Goal: Transaction & Acquisition: Purchase product/service

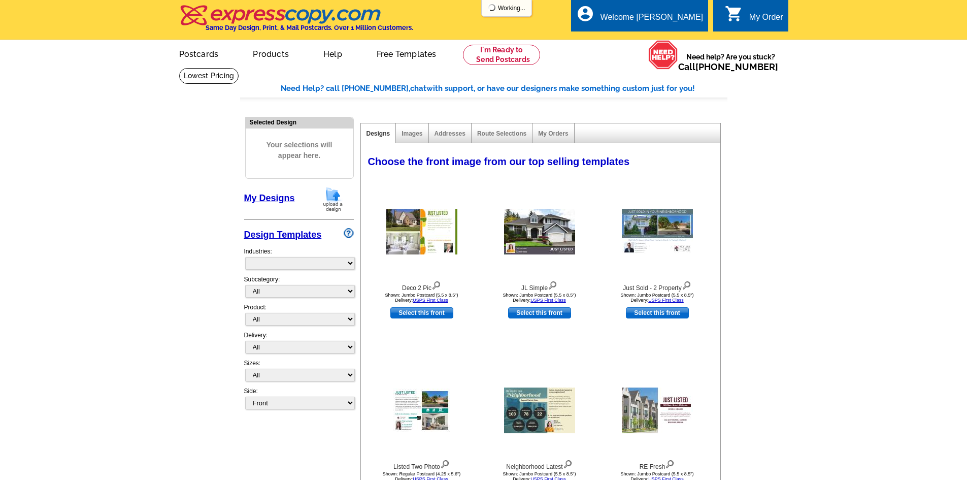
select select "785"
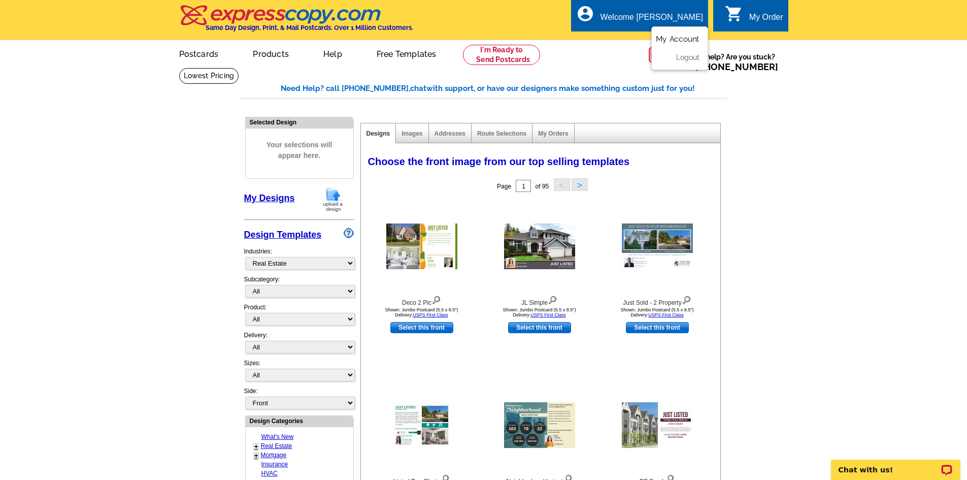
click at [689, 36] on link "My Account" at bounding box center [678, 39] width 44 height 9
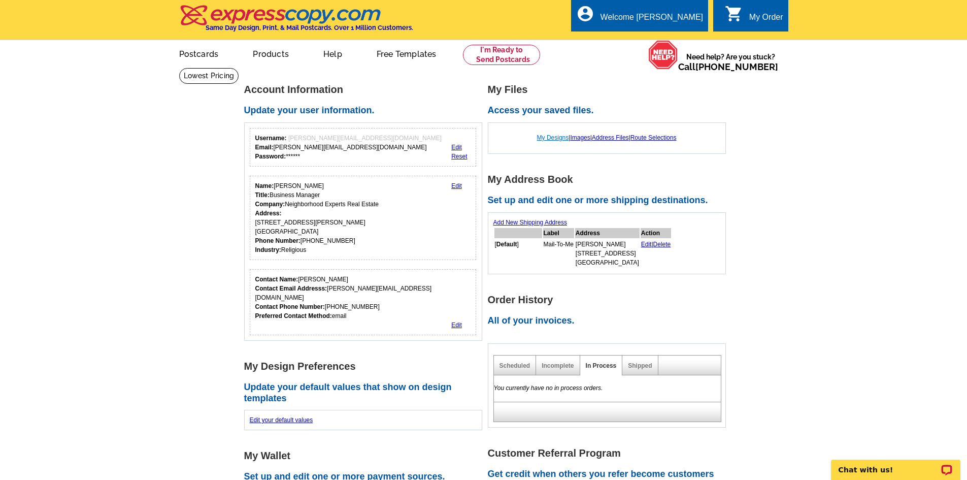
click at [551, 139] on link "My Designs" at bounding box center [553, 137] width 32 height 7
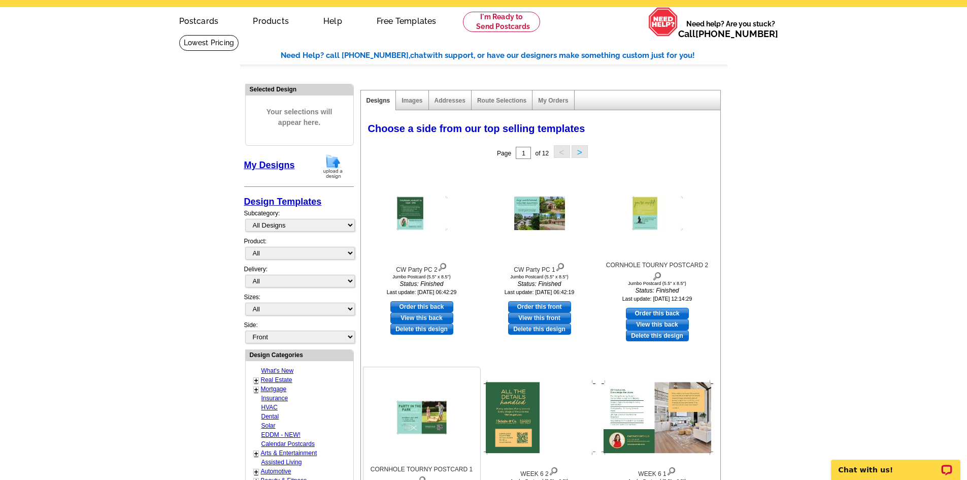
scroll to position [51, 0]
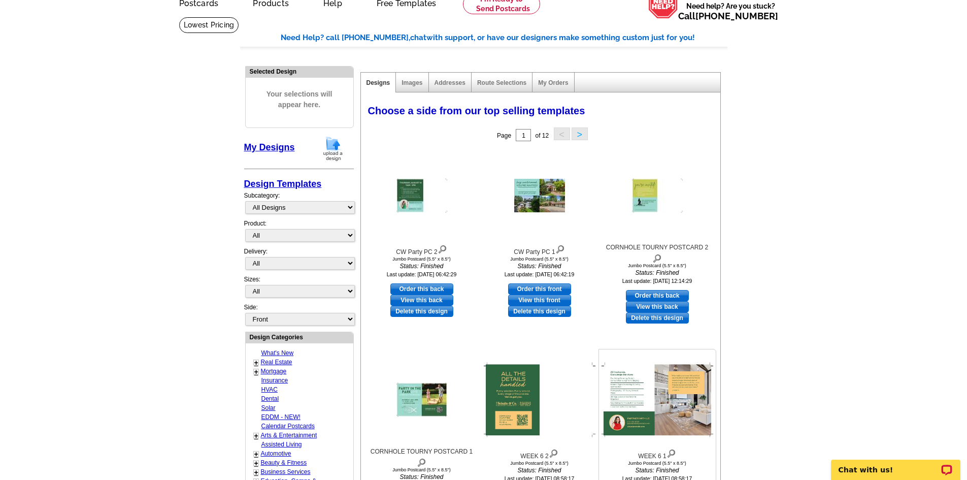
click at [663, 385] on img at bounding box center [658, 400] width 112 height 75
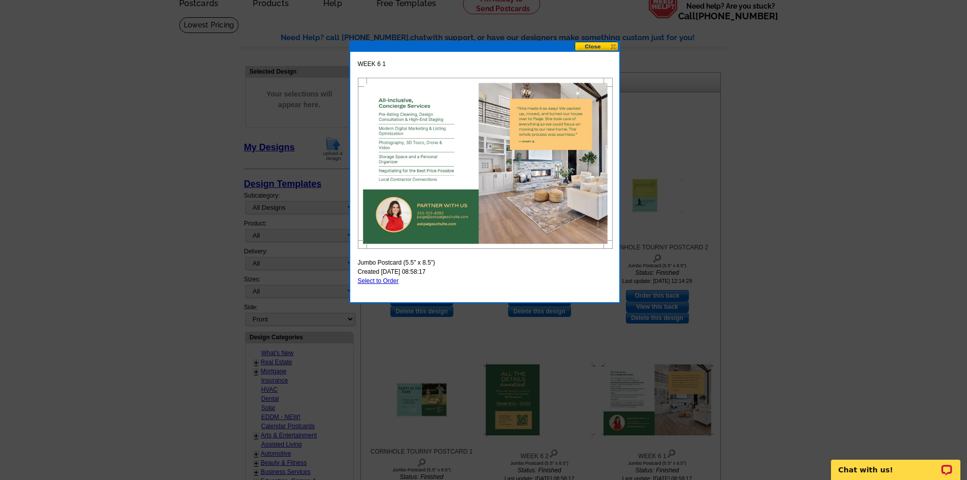
drag, startPoint x: 856, startPoint y: 255, endPoint x: 834, endPoint y: 257, distance: 22.0
click at [855, 255] on div at bounding box center [483, 214] width 967 height 531
click at [580, 50] on button at bounding box center [597, 47] width 45 height 10
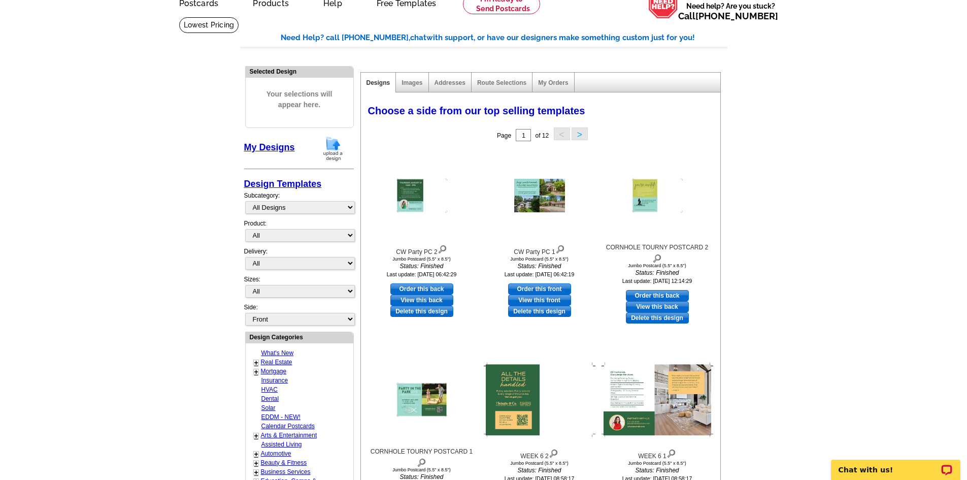
scroll to position [0, 0]
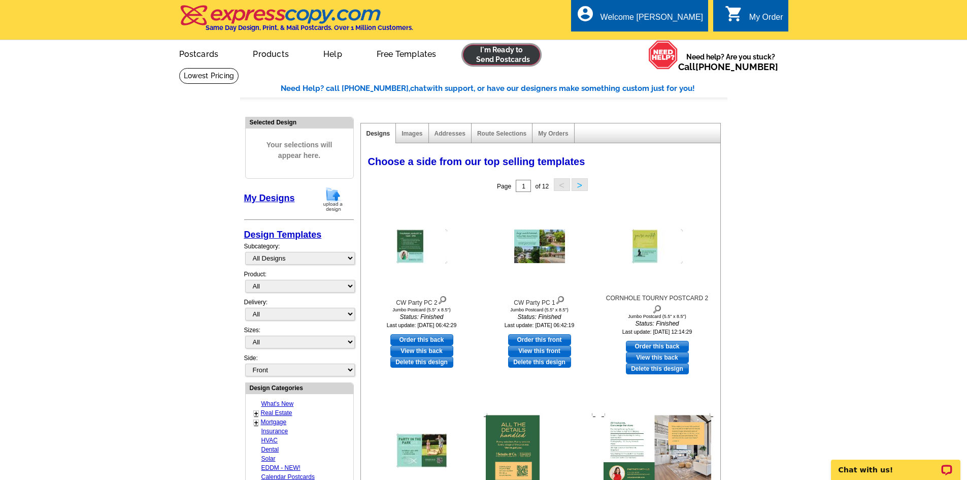
click at [490, 51] on link at bounding box center [502, 55] width 78 height 20
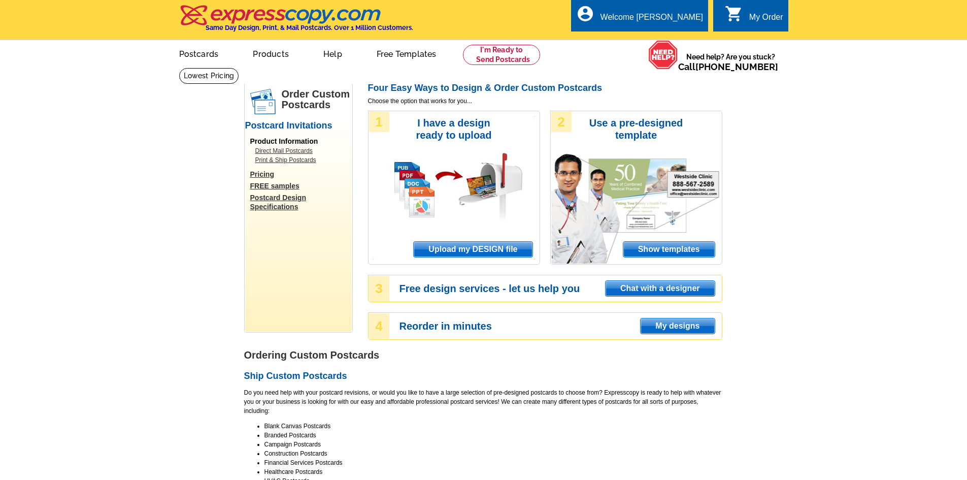
click at [463, 255] on span "Upload my DESIGN file" at bounding box center [473, 249] width 118 height 15
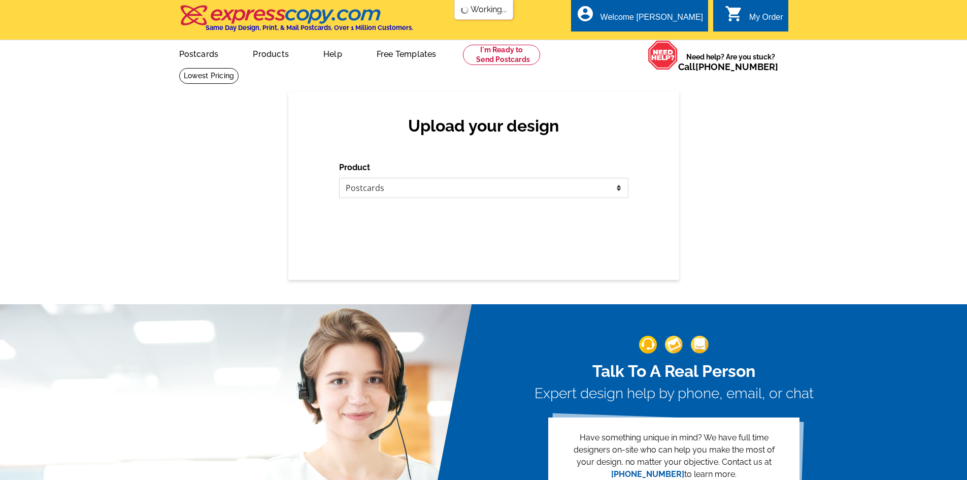
click at [423, 184] on select "Please select the type of file... Postcards Business Cards Letters and flyers G…" at bounding box center [483, 188] width 289 height 20
click at [339, 178] on select "Please select the type of file... Postcards Business Cards Letters and flyers G…" at bounding box center [483, 188] width 289 height 20
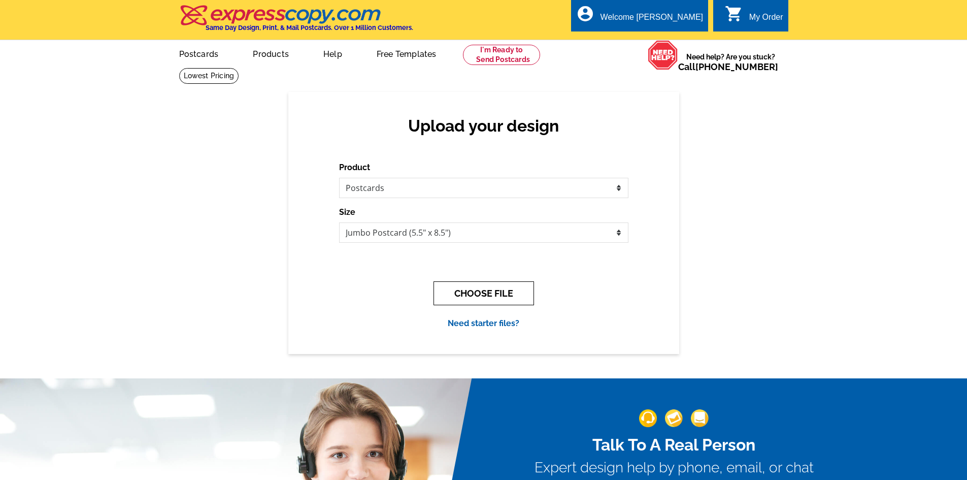
click at [500, 294] on button "CHOOSE FILE" at bounding box center [484, 293] width 101 height 24
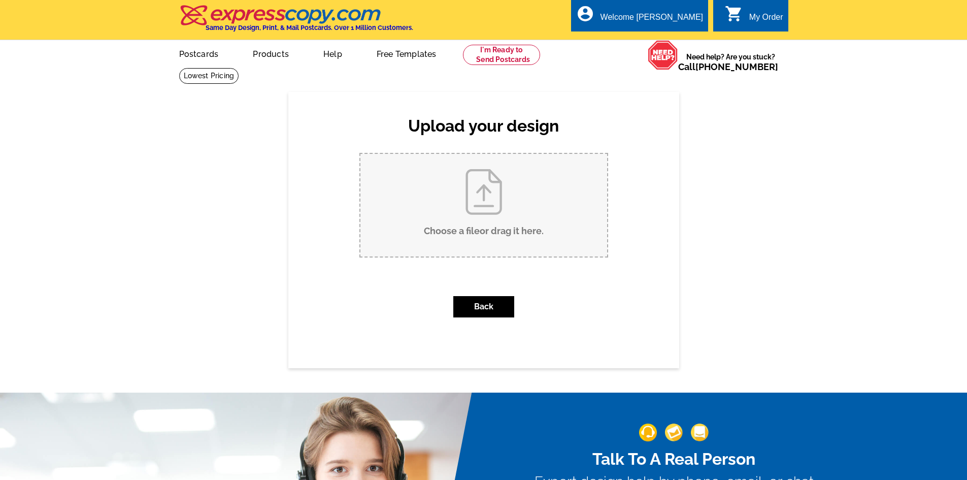
click at [484, 198] on input "Choose a file or drag it here ." at bounding box center [484, 205] width 247 height 103
type input "C:\fakepath\WEEK 7.pdf"
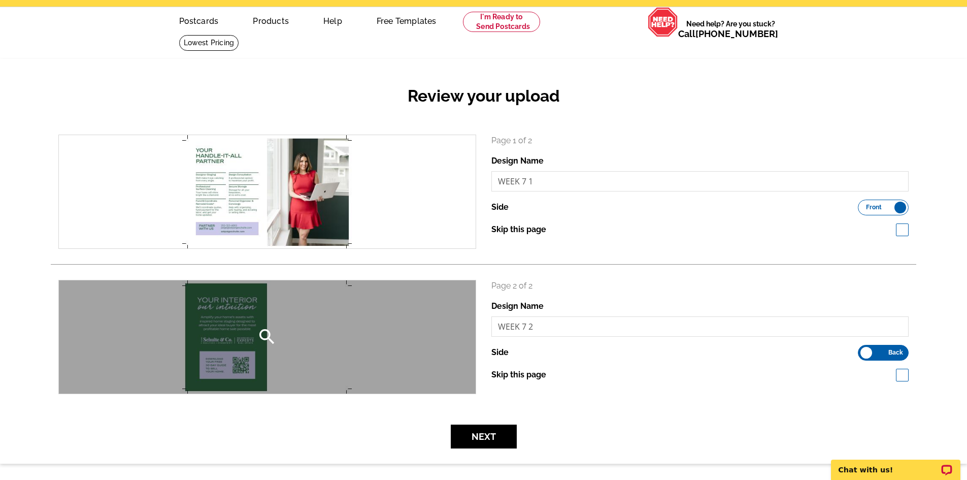
scroll to position [51, 0]
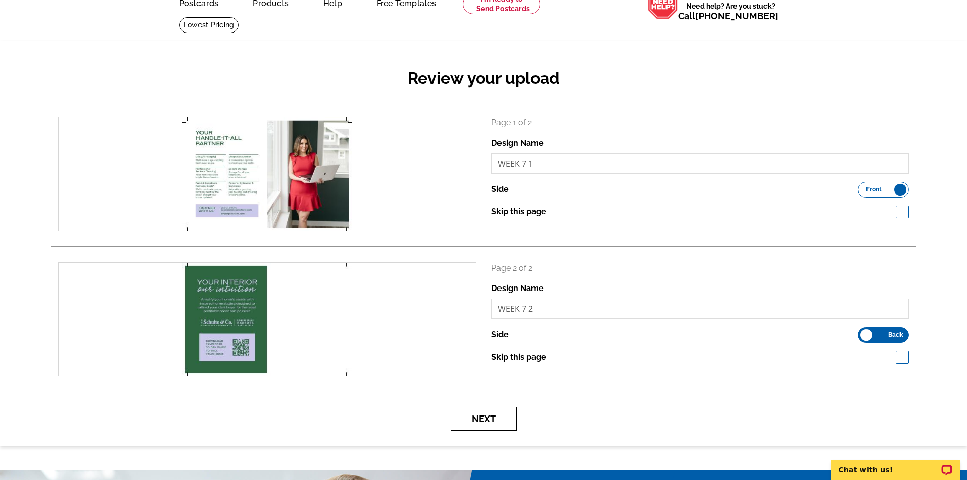
click at [486, 418] on button "Next" at bounding box center [484, 419] width 66 height 24
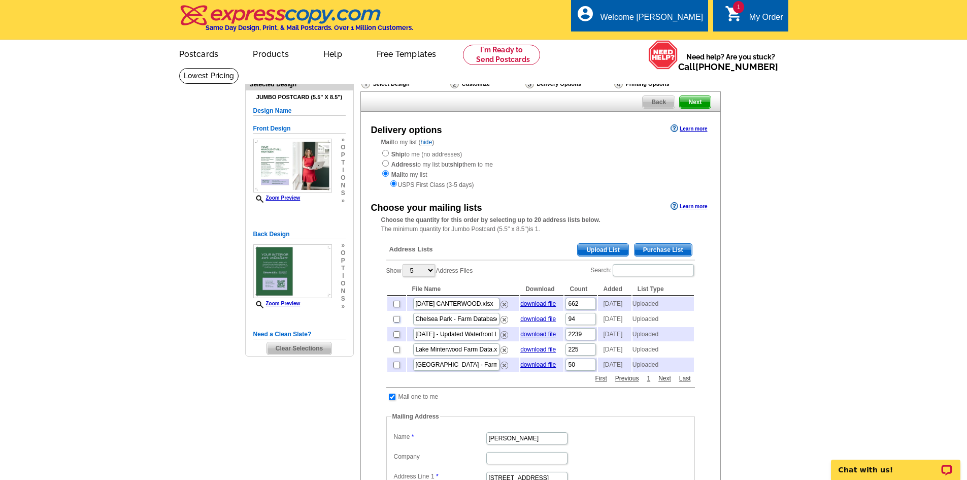
click at [397, 322] on input "checkbox" at bounding box center [397, 319] width 7 height 7
checkbox input "true"
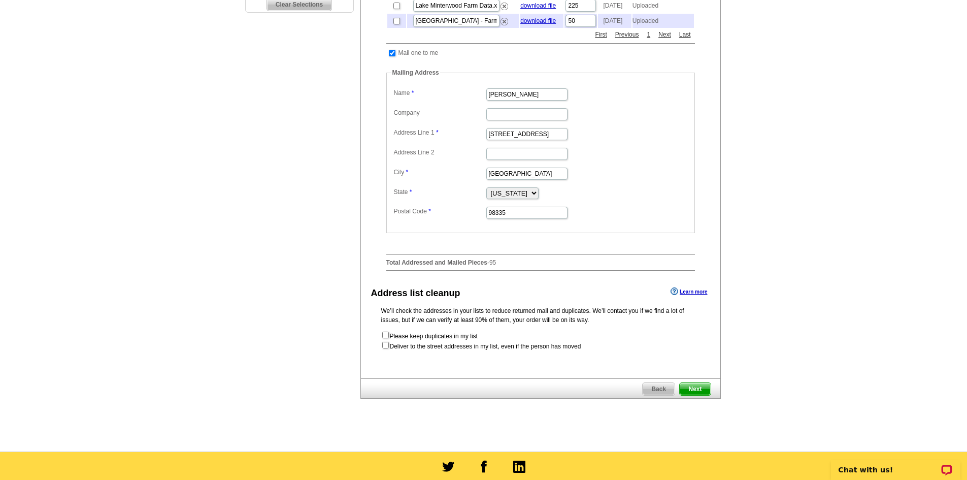
scroll to position [355, 0]
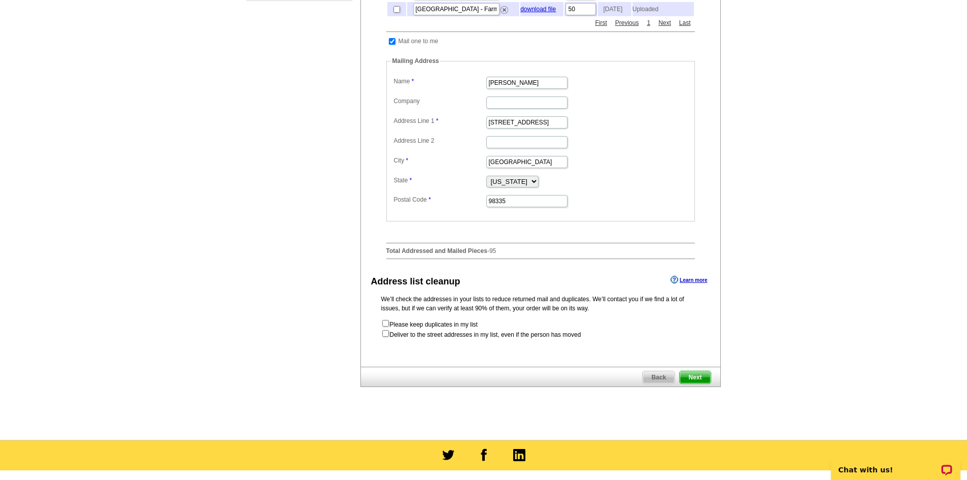
click at [699, 383] on span "Next" at bounding box center [695, 377] width 30 height 12
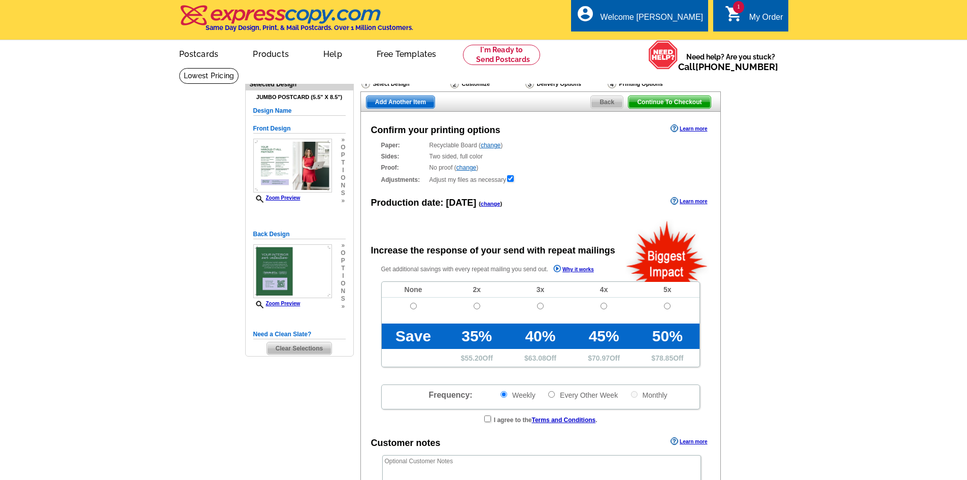
radio input "false"
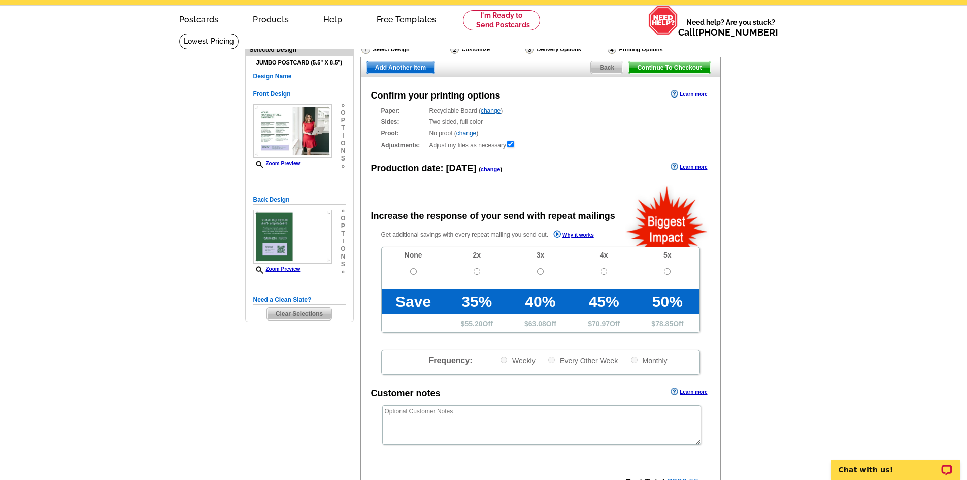
scroll to position [51, 0]
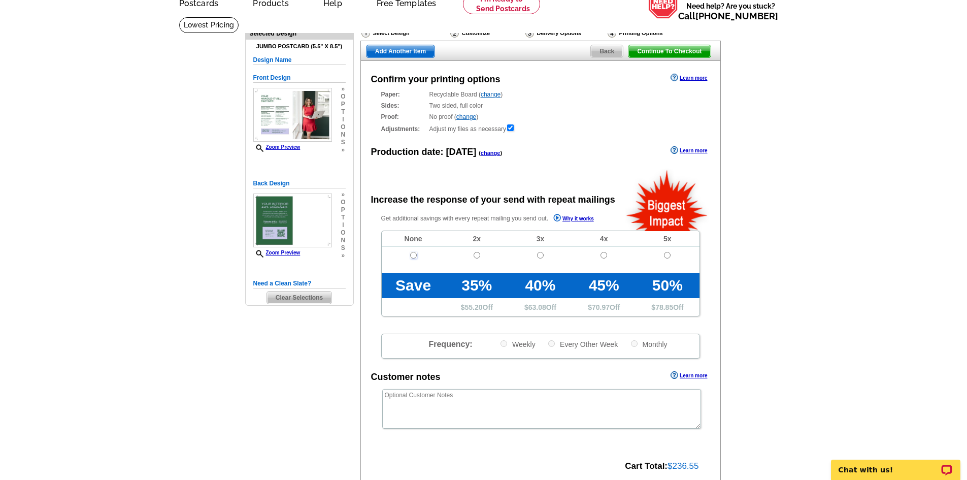
click at [416, 255] on input "radio" at bounding box center [413, 255] width 7 height 7
radio input "true"
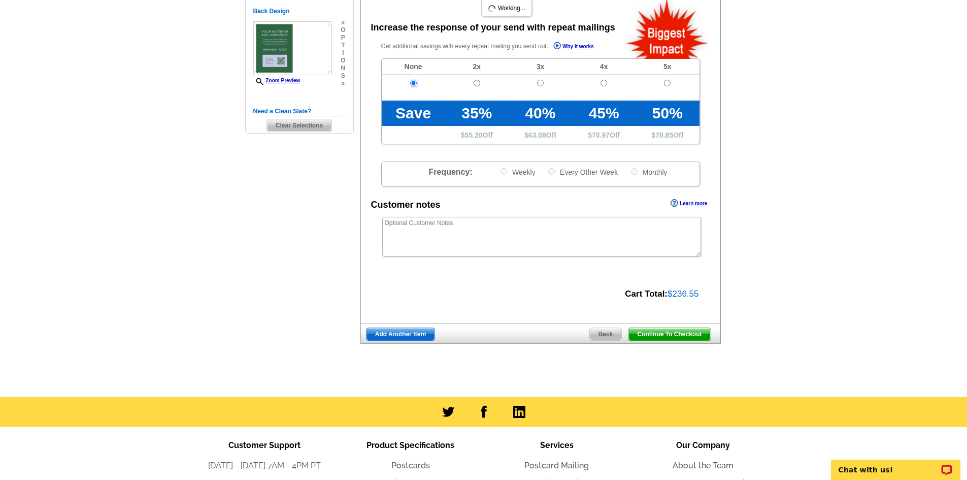
scroll to position [305, 0]
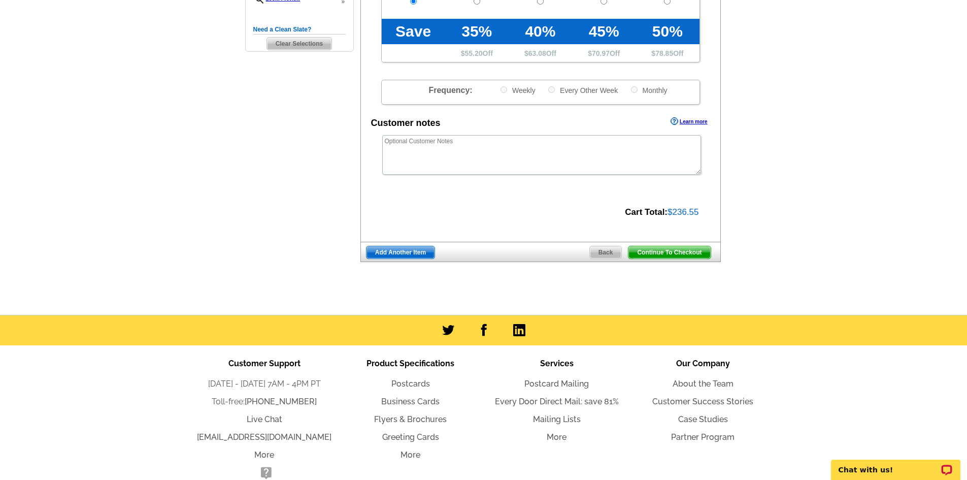
click at [670, 256] on span "Continue To Checkout" at bounding box center [670, 252] width 82 height 12
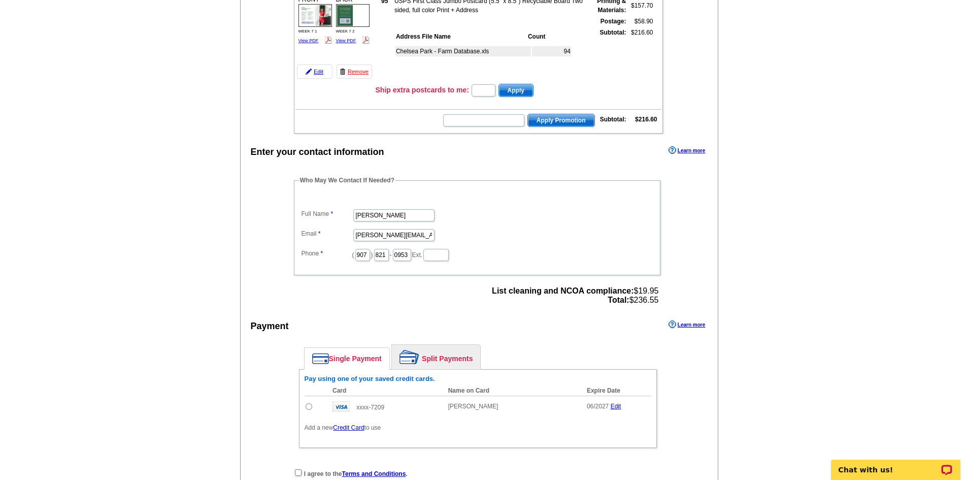
click at [308, 405] on input "radio" at bounding box center [309, 406] width 7 height 7
radio input "true"
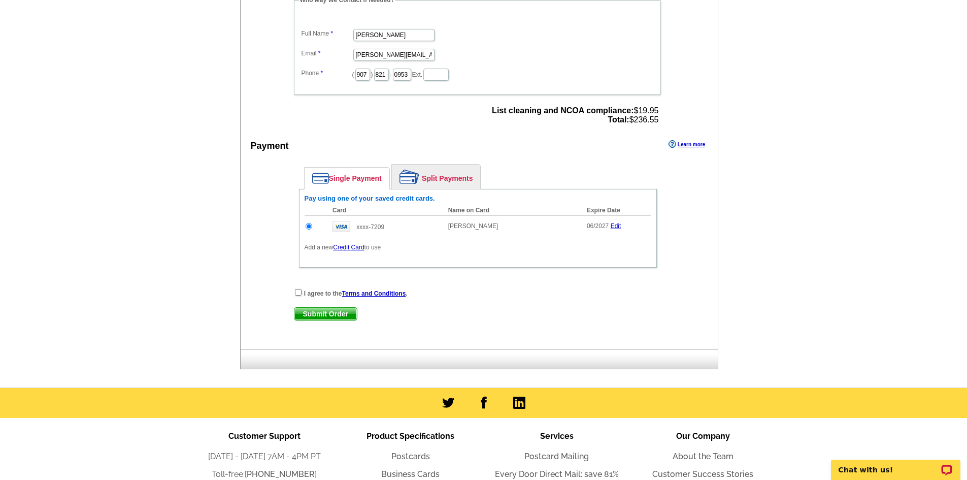
scroll to position [406, 0]
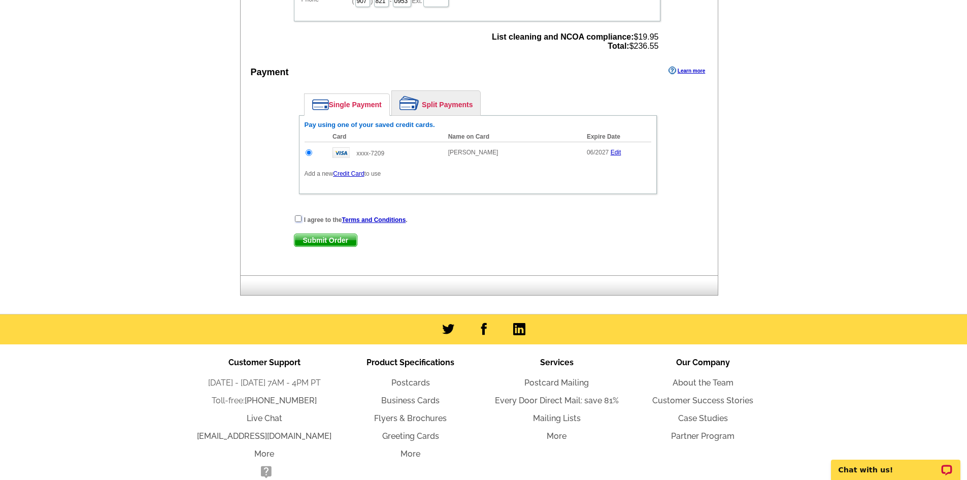
click at [301, 219] on input "checkbox" at bounding box center [298, 218] width 7 height 7
checkbox input "true"
click at [307, 236] on span "Submit Order" at bounding box center [326, 240] width 62 height 12
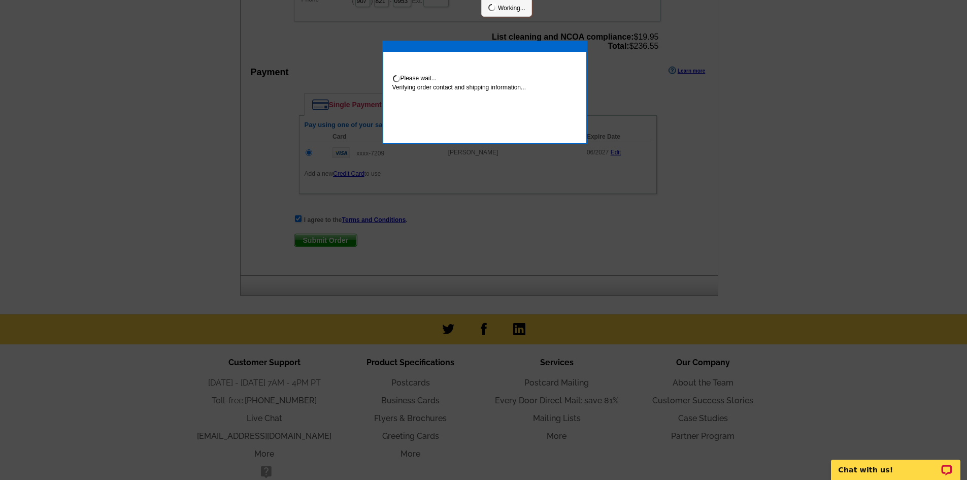
scroll to position [402, 0]
